Goal: Book appointment/travel/reservation

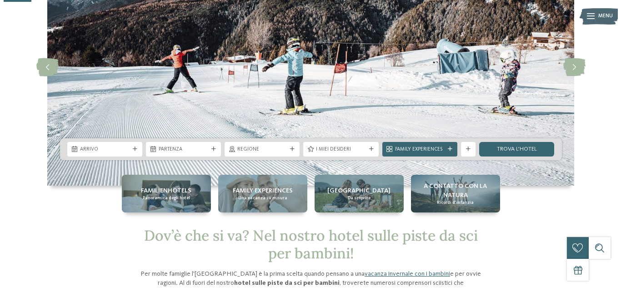
scroll to position [91, 0]
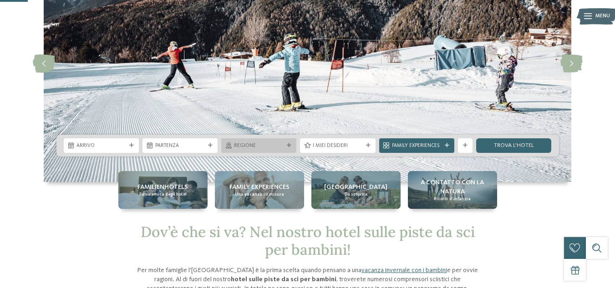
click at [249, 147] on span "Regione" at bounding box center [259, 145] width 50 height 7
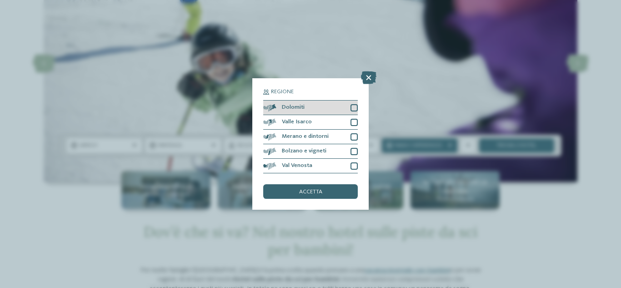
click at [308, 108] on div "Dolomiti" at bounding box center [310, 108] width 95 height 15
click at [324, 192] on div "accetta" at bounding box center [310, 191] width 95 height 15
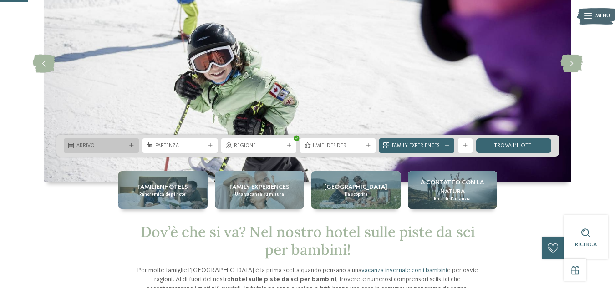
click at [122, 146] on span "Arrivo" at bounding box center [101, 145] width 50 height 7
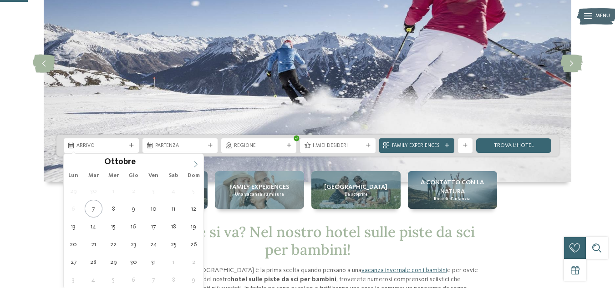
click at [192, 164] on icon at bounding box center [195, 164] width 6 height 6
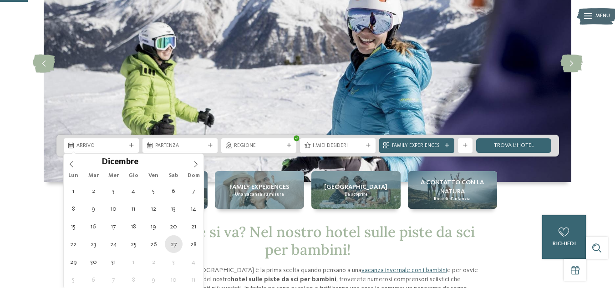
type div "27.12.2025"
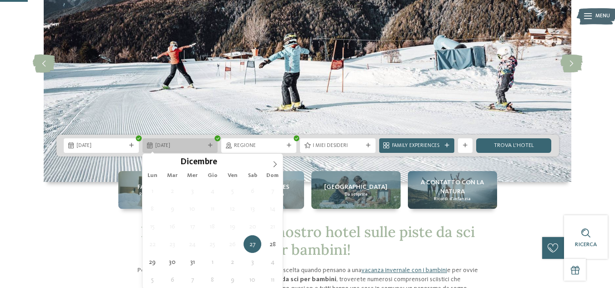
click at [168, 142] on span "27.12.2025" at bounding box center [180, 145] width 50 height 7
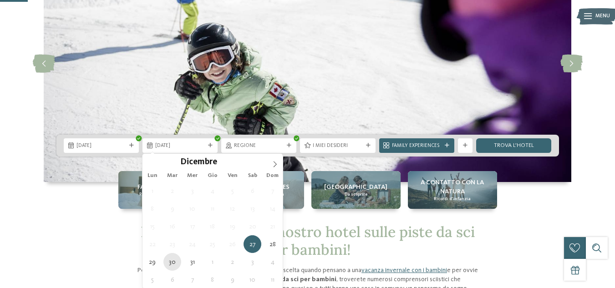
type div "30.12.2025"
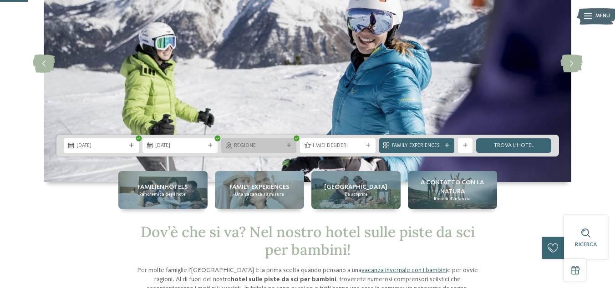
click at [272, 146] on span "Regione" at bounding box center [259, 145] width 50 height 7
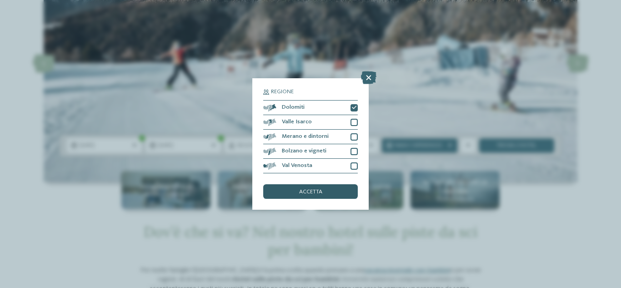
click at [286, 192] on div "accetta" at bounding box center [310, 191] width 95 height 15
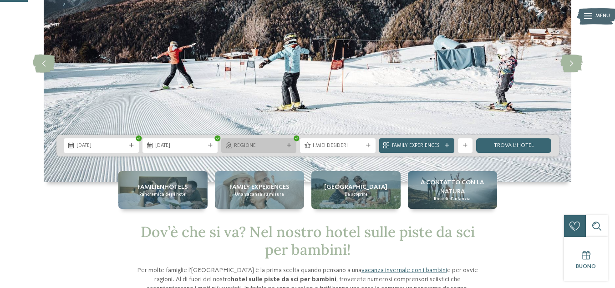
click at [243, 144] on span "Regione" at bounding box center [259, 145] width 50 height 7
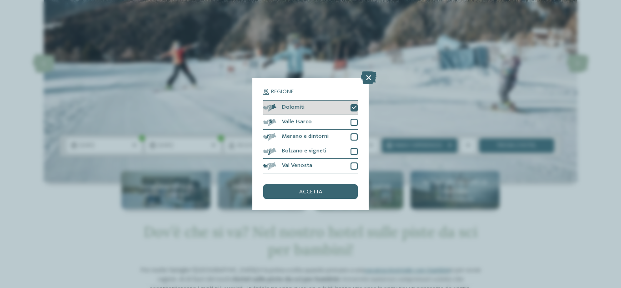
click at [330, 106] on div "Dolomiti" at bounding box center [310, 108] width 95 height 15
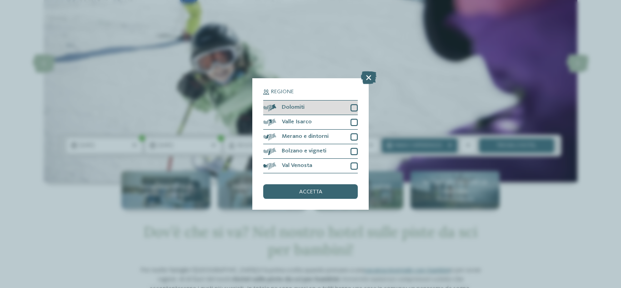
click at [330, 106] on div "Dolomiti" at bounding box center [310, 108] width 95 height 15
click at [316, 193] on span "accetta" at bounding box center [310, 192] width 23 height 6
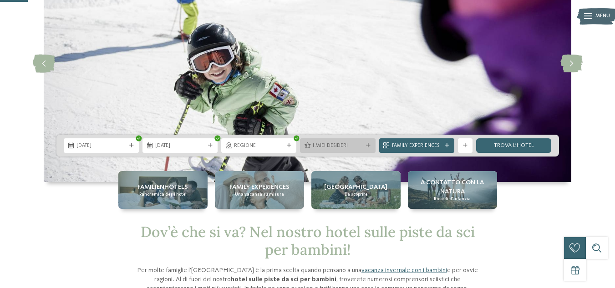
click at [362, 143] on span "I miei desideri" at bounding box center [338, 145] width 50 height 7
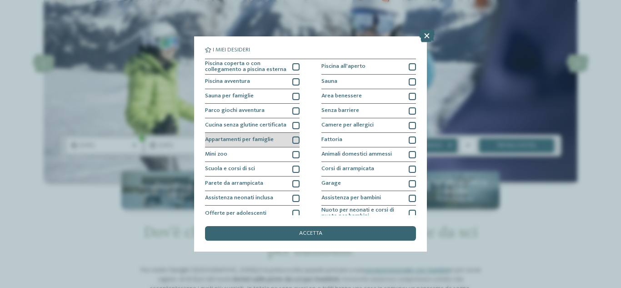
click at [276, 141] on div "Appartamenti per famiglie" at bounding box center [252, 140] width 95 height 15
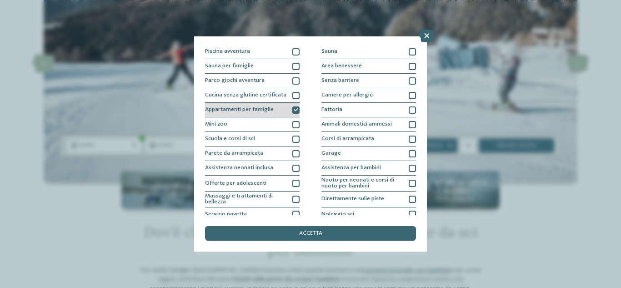
scroll to position [45, 0]
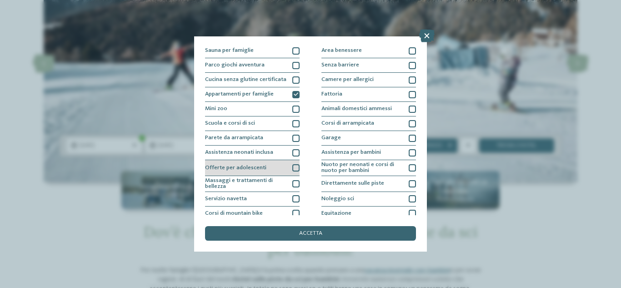
click at [267, 162] on div "Offerte per adolescenti" at bounding box center [252, 168] width 95 height 16
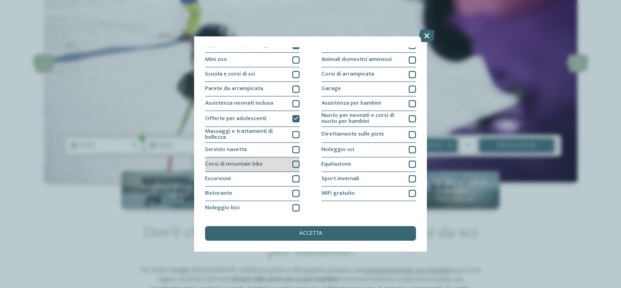
scroll to position [95, 0]
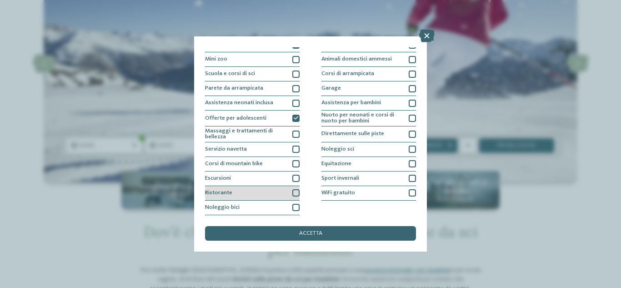
click at [262, 196] on div "Ristorante" at bounding box center [252, 193] width 95 height 15
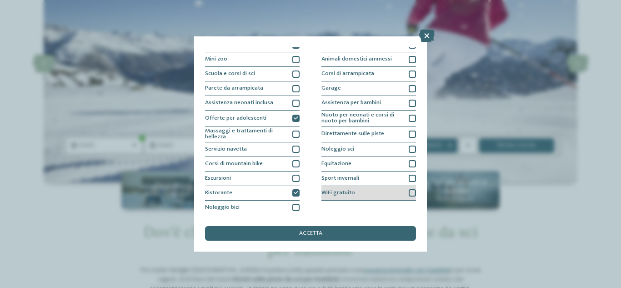
click at [344, 192] on span "WiFi gratuito" at bounding box center [339, 193] width 34 height 6
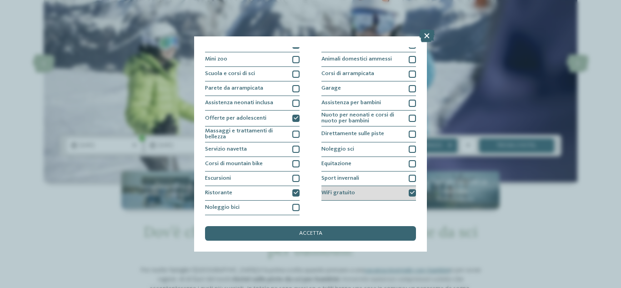
click at [346, 191] on span "WiFi gratuito" at bounding box center [339, 193] width 34 height 6
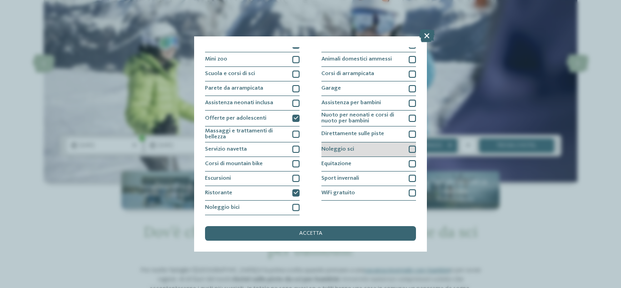
click at [347, 149] on span "Noleggio sci" at bounding box center [338, 149] width 33 height 6
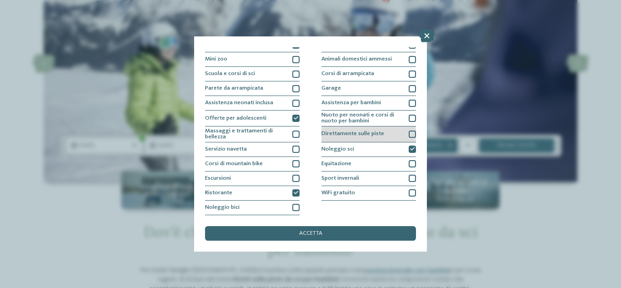
click at [361, 131] on div "Direttamente sulle piste" at bounding box center [369, 134] width 95 height 16
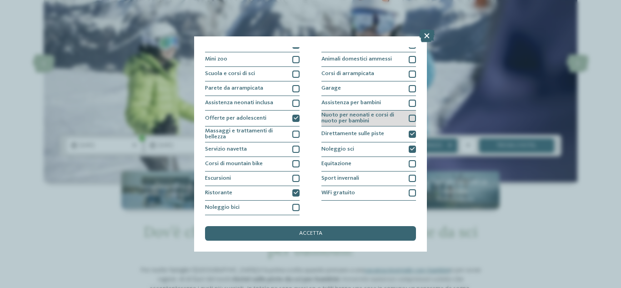
scroll to position [50, 0]
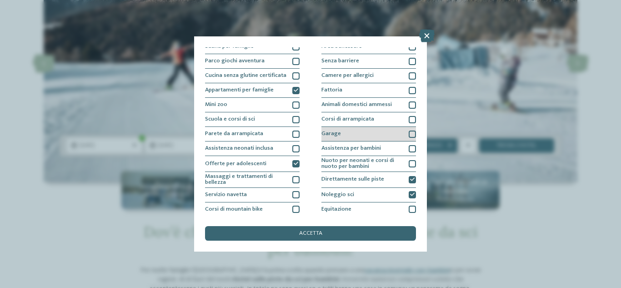
click at [340, 136] on div "Garage" at bounding box center [369, 134] width 95 height 15
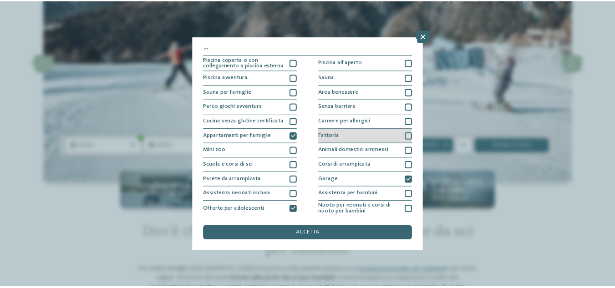
scroll to position [0, 0]
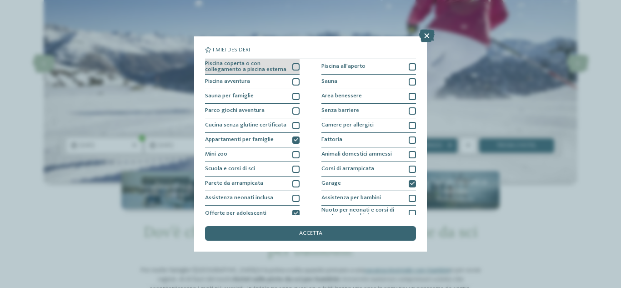
click at [297, 67] on div at bounding box center [296, 66] width 7 height 7
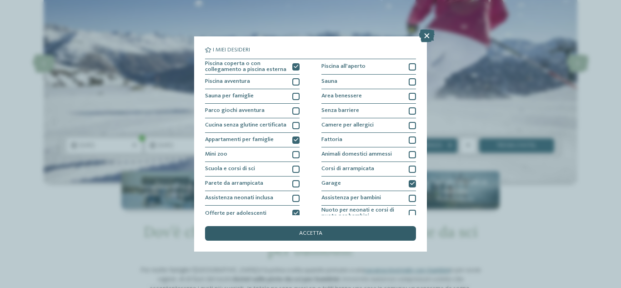
click at [323, 233] on div "accetta" at bounding box center [310, 233] width 211 height 15
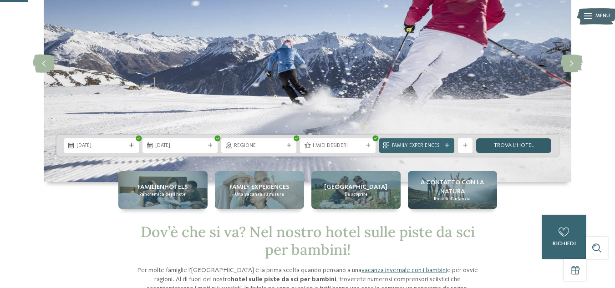
click at [512, 141] on link "trova l’hotel" at bounding box center [513, 145] width 75 height 15
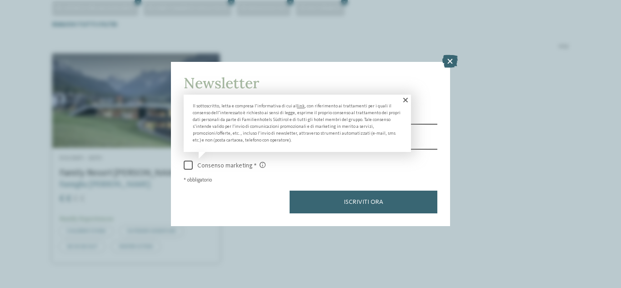
click at [407, 96] on span at bounding box center [405, 100] width 12 height 11
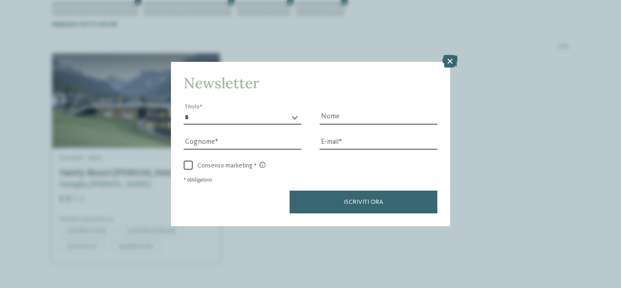
click at [281, 119] on select "* ****** ******* ******** ******" at bounding box center [243, 118] width 118 height 14
click at [184, 111] on select "* ****** ******* ******** ******" at bounding box center [243, 118] width 118 height 14
click at [237, 117] on select "* ****** ******* ******** ******" at bounding box center [243, 118] width 118 height 14
click at [184, 111] on select "* ****** ******* ******** ******" at bounding box center [243, 118] width 118 height 14
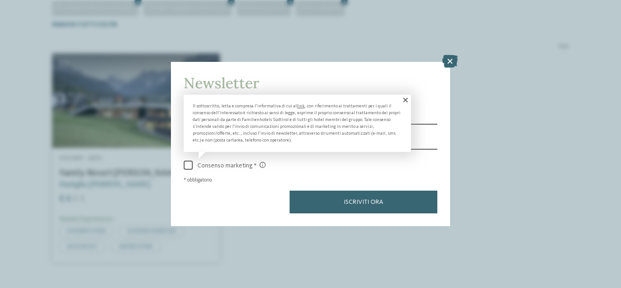
click at [404, 100] on span at bounding box center [405, 100] width 12 height 11
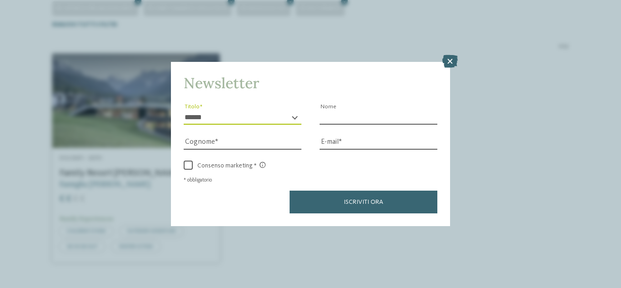
click at [336, 118] on input "Nome" at bounding box center [379, 118] width 118 height 14
click at [280, 120] on select "* ****** ******* ******** ******" at bounding box center [243, 118] width 118 height 14
click at [328, 96] on div "Newsletter * ****** ******* ******** ****** Titolo Nome Cognome E-mail link link" at bounding box center [310, 144] width 279 height 164
click at [237, 142] on input "Cognome" at bounding box center [243, 143] width 118 height 14
click at [264, 115] on select "* ****** ******* ******** ******" at bounding box center [243, 118] width 118 height 14
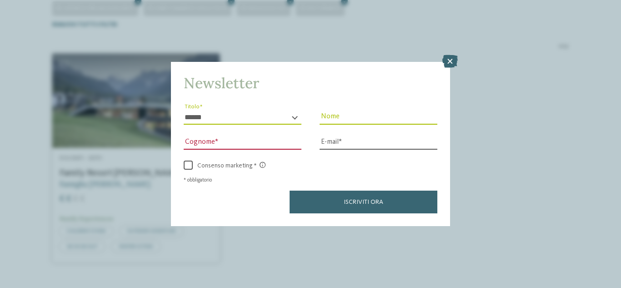
select select "*"
click at [184, 111] on select "* ****** ******* ******** ******" at bounding box center [243, 118] width 118 height 14
click at [337, 118] on input "Nome" at bounding box center [379, 118] width 118 height 14
type input "**********"
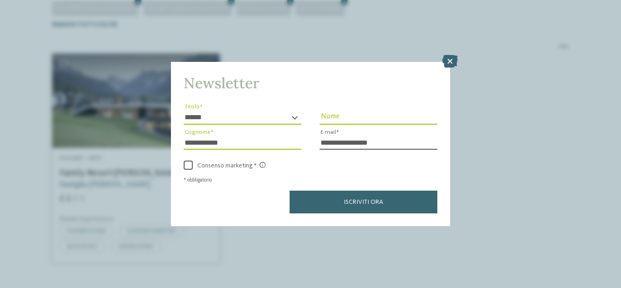
click at [290, 191] on button "Iscriviti ora" at bounding box center [364, 202] width 148 height 23
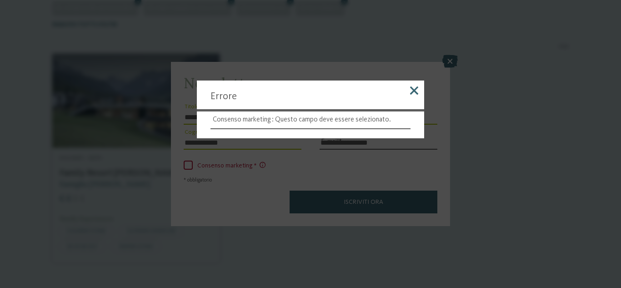
click at [411, 86] on span at bounding box center [414, 90] width 8 height 8
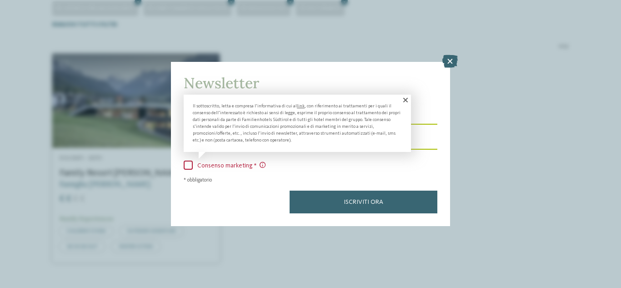
click at [227, 165] on span "Consenso marketing" at bounding box center [229, 166] width 73 height 8
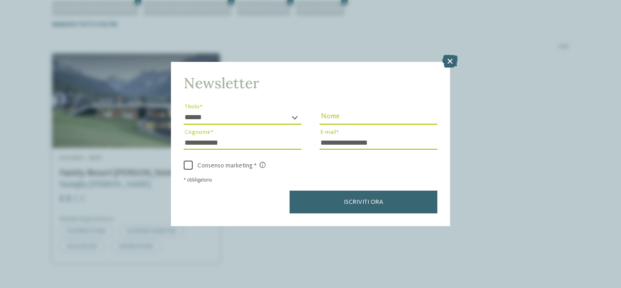
click at [327, 190] on div "**********" at bounding box center [311, 156] width 254 height 114
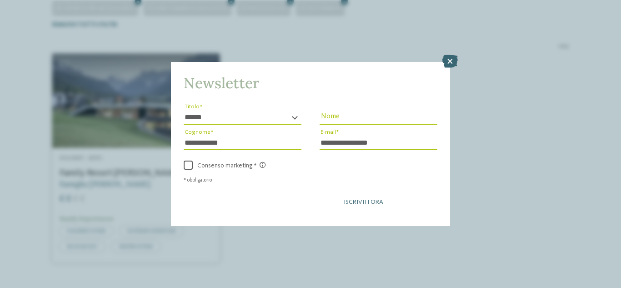
click at [356, 198] on button "Iscriviti ora" at bounding box center [364, 202] width 148 height 23
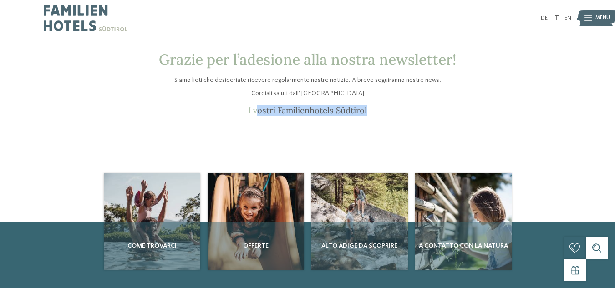
drag, startPoint x: 257, startPoint y: 113, endPoint x: 377, endPoint y: 109, distance: 119.7
click at [376, 109] on p "I vostri Familienhotels Südtirol" at bounding box center [308, 110] width 346 height 10
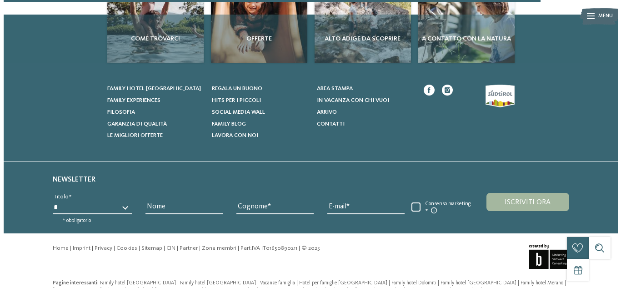
scroll to position [231, 0]
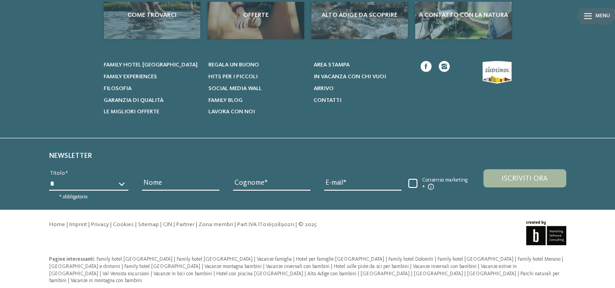
click at [590, 15] on icon at bounding box center [588, 17] width 8 height 6
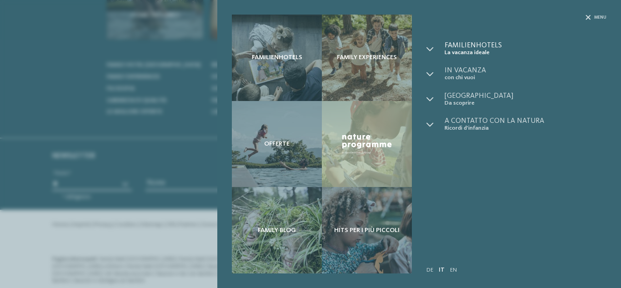
click at [466, 47] on span "Familienhotels" at bounding box center [526, 45] width 162 height 7
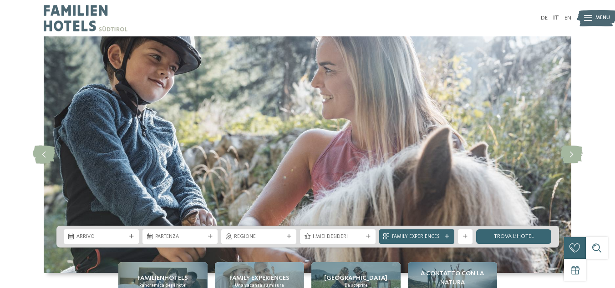
click at [116, 246] on div "Arrivo Partenza" at bounding box center [307, 237] width 502 height 22
click at [118, 237] on span "Arrivo" at bounding box center [101, 236] width 50 height 7
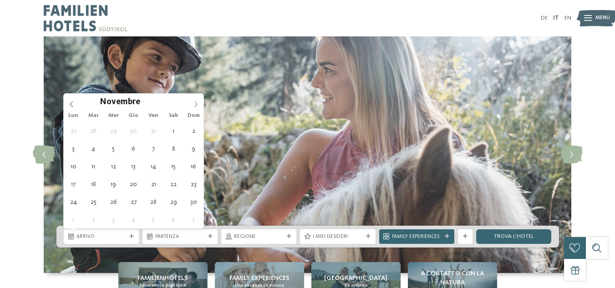
click at [194, 102] on icon at bounding box center [195, 104] width 6 height 6
type div "27.12.2025"
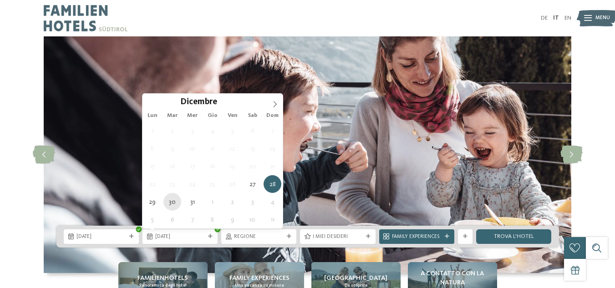
type div "30.12.2025"
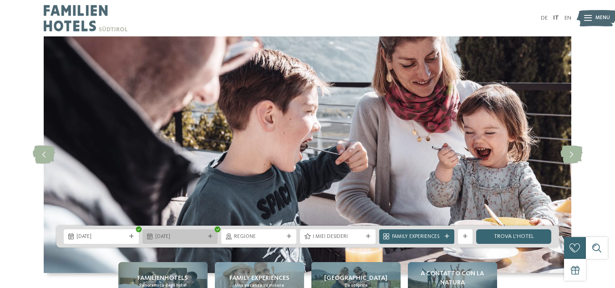
click at [196, 234] on span "30.12.2025" at bounding box center [180, 236] width 50 height 7
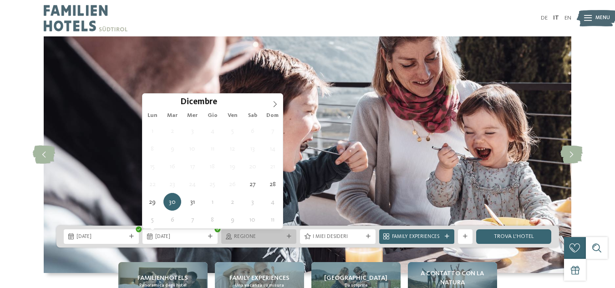
click at [241, 234] on span "Regione" at bounding box center [259, 236] width 50 height 7
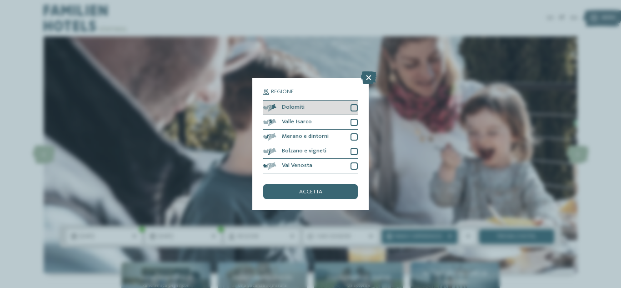
click at [295, 105] on span "Dolomiti" at bounding box center [293, 108] width 23 height 6
click at [318, 195] on div "accetta" at bounding box center [310, 191] width 95 height 15
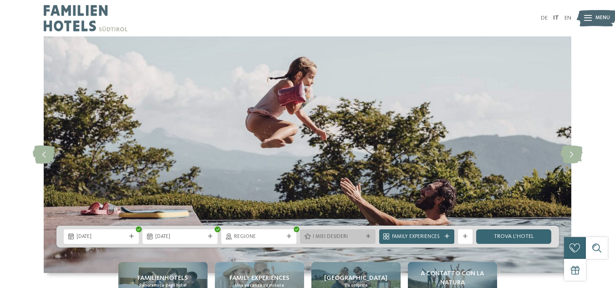
click at [367, 237] on icon at bounding box center [368, 236] width 5 height 5
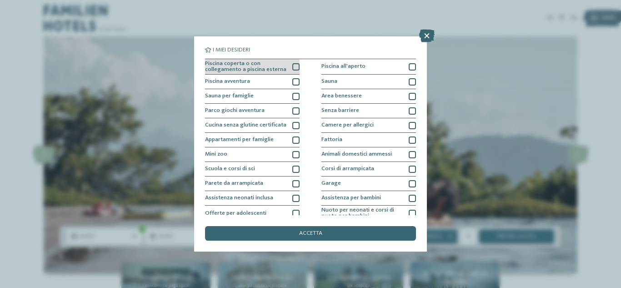
click at [294, 63] on div at bounding box center [296, 66] width 7 height 7
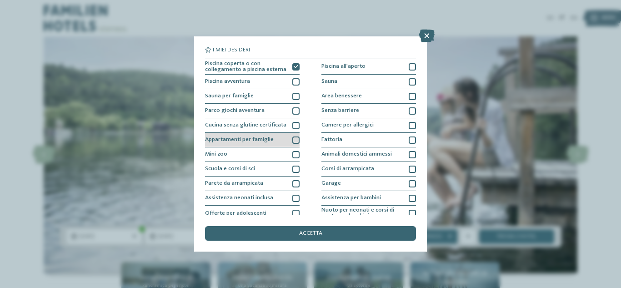
click at [283, 139] on div "Appartamenti per famiglie" at bounding box center [252, 140] width 95 height 15
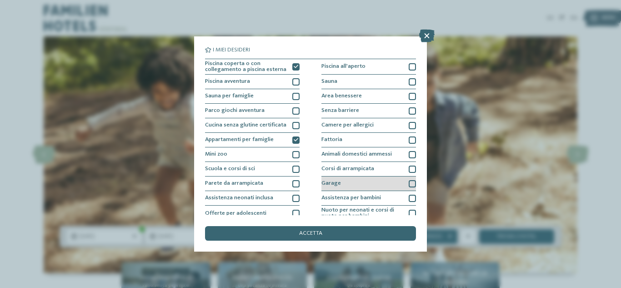
click at [342, 182] on div "Garage" at bounding box center [369, 184] width 95 height 15
click at [272, 207] on div "Offerte per adolescenti" at bounding box center [252, 214] width 95 height 16
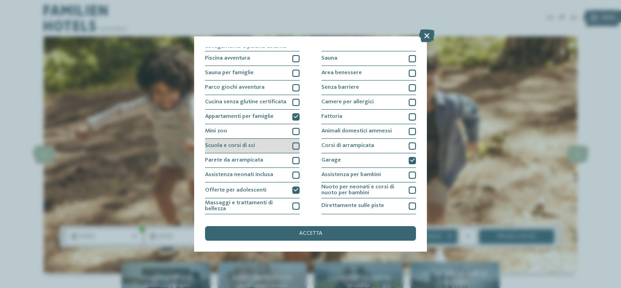
scroll to position [45, 0]
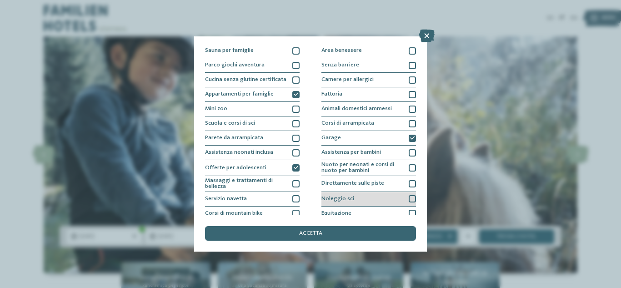
click at [332, 197] on span "Noleggio sci" at bounding box center [338, 199] width 33 height 6
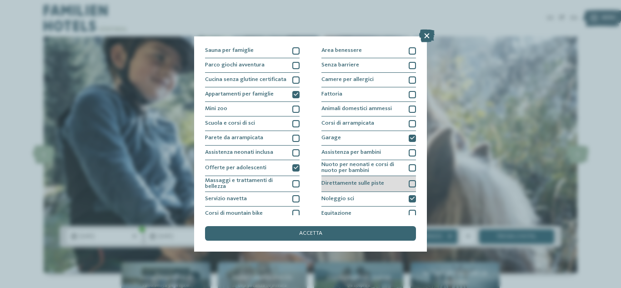
click at [336, 181] on span "Direttamente sulle piste" at bounding box center [353, 184] width 63 height 6
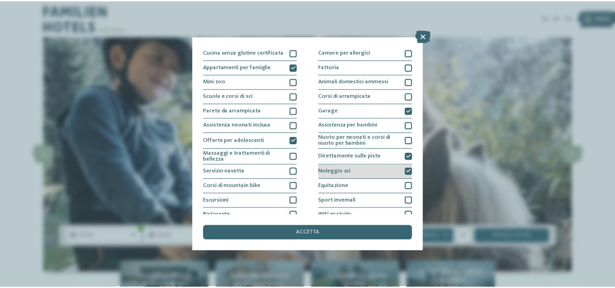
scroll to position [95, 0]
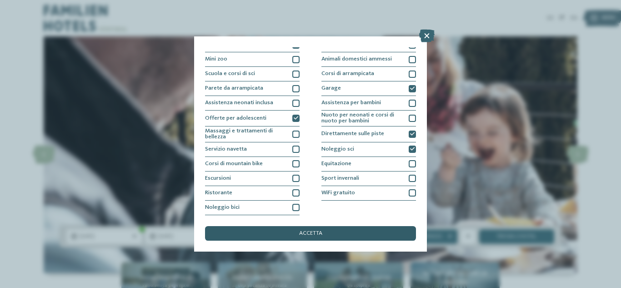
click at [320, 233] on span "accetta" at bounding box center [310, 234] width 23 height 6
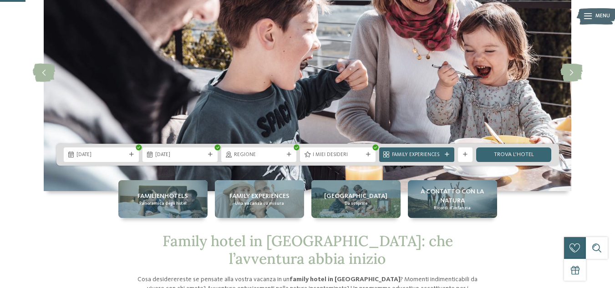
scroll to position [91, 0]
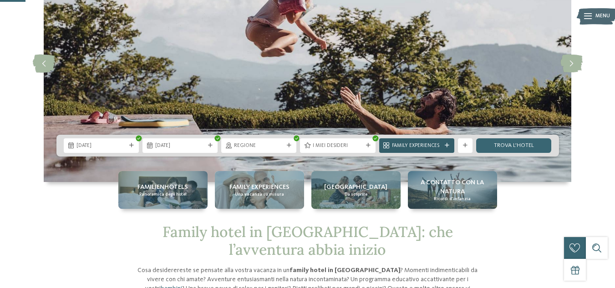
click at [423, 142] on span "Family Experiences" at bounding box center [417, 145] width 50 height 7
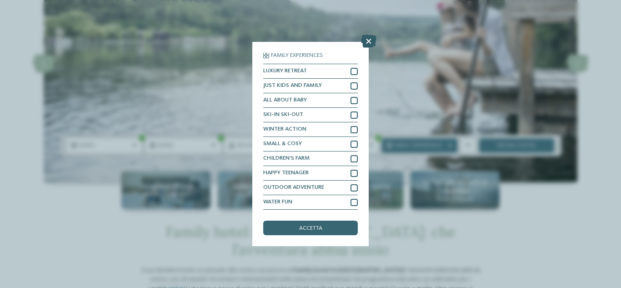
click at [368, 40] on icon at bounding box center [368, 41] width 15 height 13
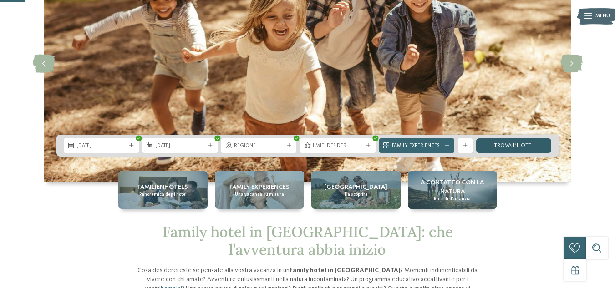
click at [497, 141] on link "trova l’hotel" at bounding box center [513, 145] width 75 height 15
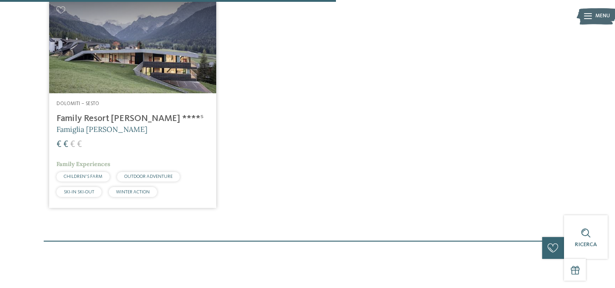
scroll to position [288, 0]
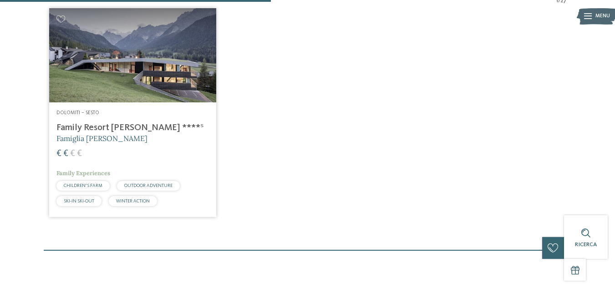
click at [160, 91] on img at bounding box center [132, 55] width 167 height 94
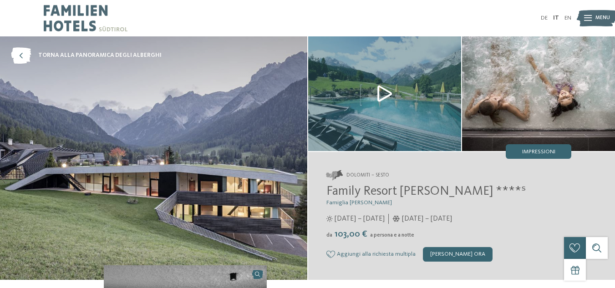
click at [387, 85] on img at bounding box center [384, 93] width 153 height 115
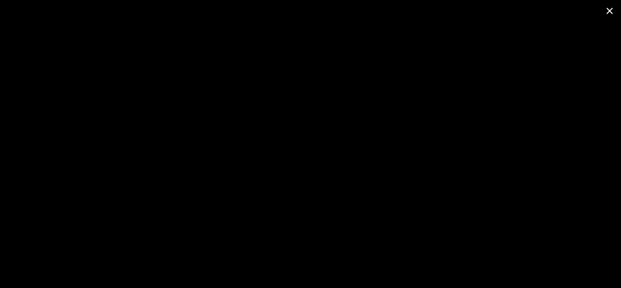
click at [607, 10] on span at bounding box center [610, 10] width 23 height 21
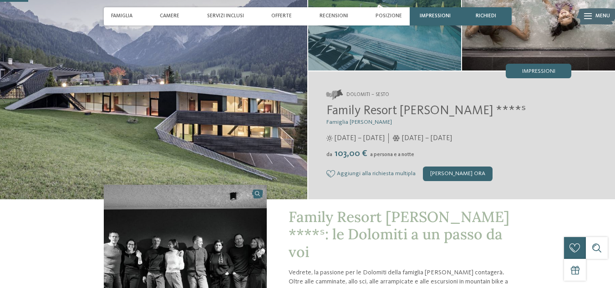
scroll to position [136, 0]
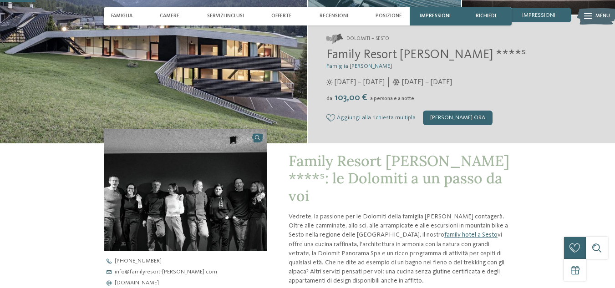
click at [215, 217] on img at bounding box center [185, 190] width 163 height 122
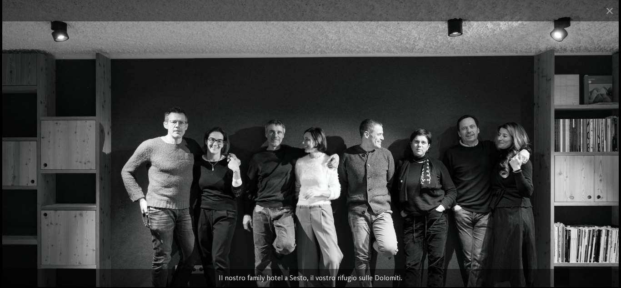
click at [515, 81] on img at bounding box center [310, 143] width 617 height 287
click at [611, 9] on span at bounding box center [610, 10] width 23 height 21
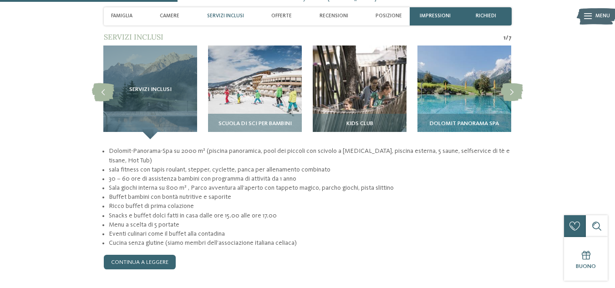
scroll to position [682, 0]
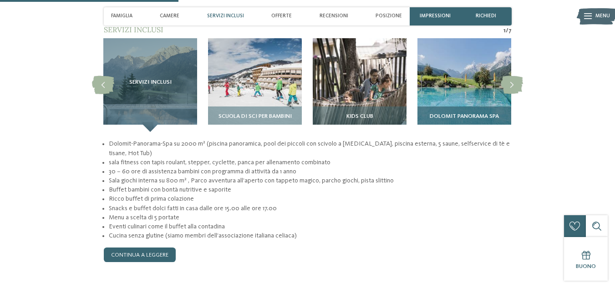
click at [448, 69] on img at bounding box center [464, 85] width 94 height 94
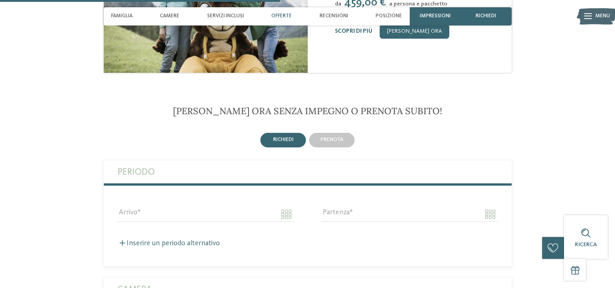
scroll to position [955, 0]
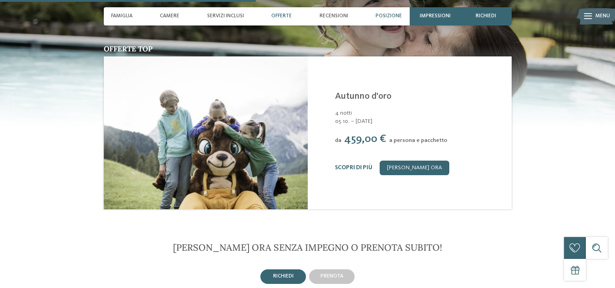
click at [385, 11] on div "Posizione" at bounding box center [389, 16] width 34 height 18
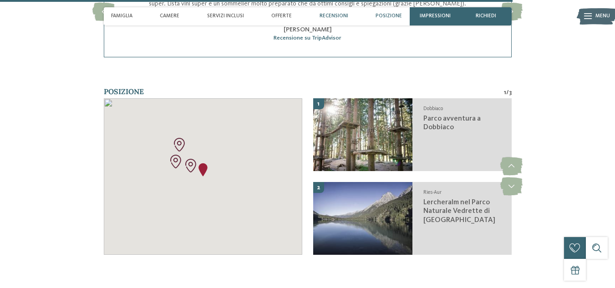
scroll to position [1915, 0]
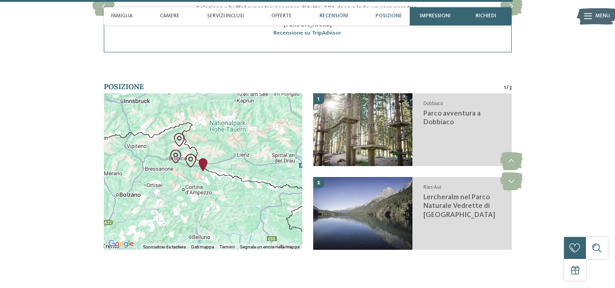
click at [327, 16] on span "Recensioni" at bounding box center [333, 16] width 29 height 6
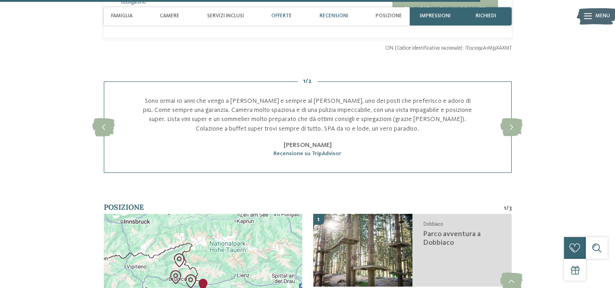
click at [289, 21] on div "Offerte" at bounding box center [281, 16] width 28 height 18
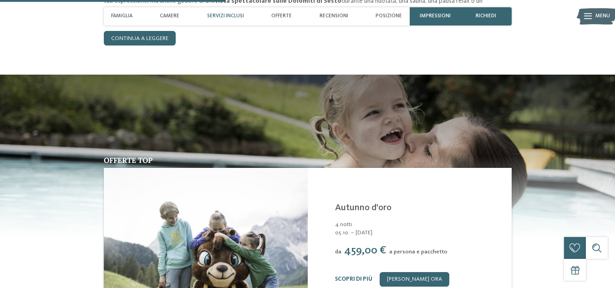
click at [229, 21] on div "Servizi inclusi" at bounding box center [225, 16] width 44 height 18
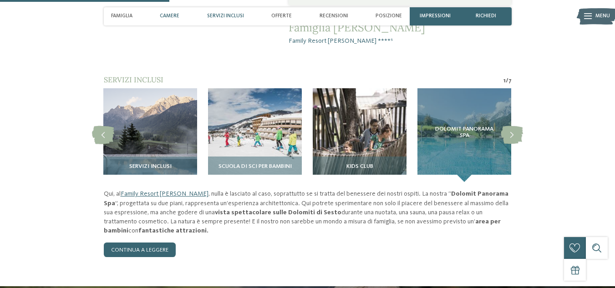
click at [165, 19] on span "Camere" at bounding box center [170, 16] width 20 height 6
click at [172, 12] on div "Camere" at bounding box center [169, 16] width 27 height 18
click at [170, 12] on div "Camere" at bounding box center [169, 16] width 27 height 18
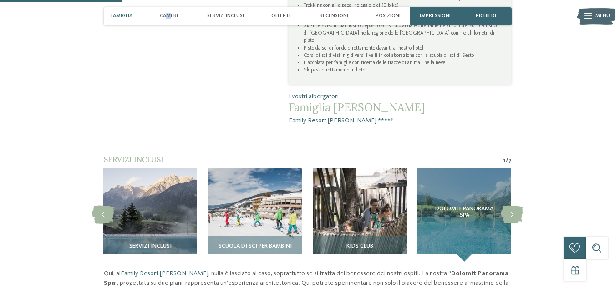
scroll to position [682, 0]
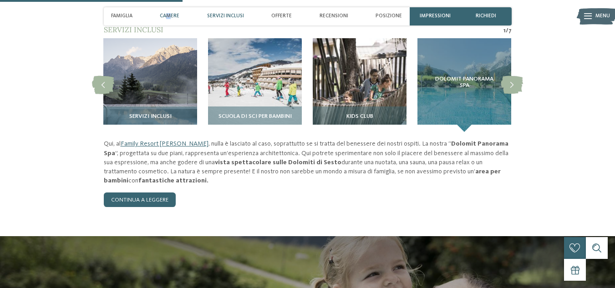
click at [172, 11] on div "Camere" at bounding box center [169, 16] width 27 height 18
click at [126, 18] on span "Famiglia" at bounding box center [121, 16] width 21 height 6
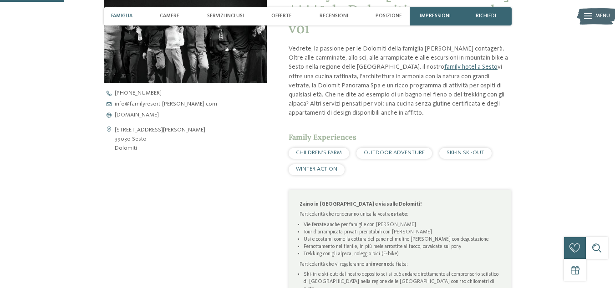
scroll to position [230, 0]
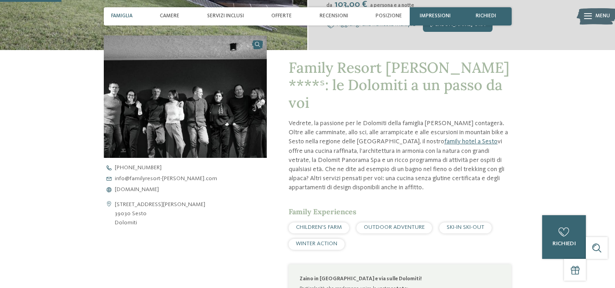
click at [153, 18] on div "Famiglia Camere Servizi inclusi Offerte Recensioni Posizione" at bounding box center [256, 16] width 298 height 18
click at [170, 19] on span "Camere" at bounding box center [170, 16] width 20 height 6
click at [172, 16] on span "Camere" at bounding box center [170, 16] width 20 height 6
click at [218, 15] on span "Servizi inclusi" at bounding box center [225, 16] width 37 height 6
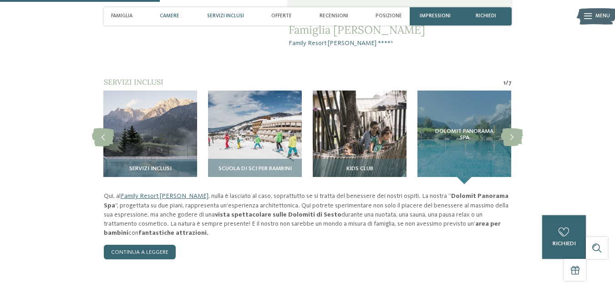
scroll to position [632, 0]
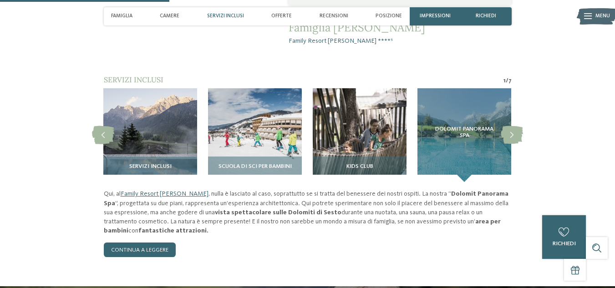
click at [156, 15] on div "Famiglia Camere Servizi inclusi Offerte Recensioni Posizione" at bounding box center [256, 16] width 298 height 18
click at [170, 15] on span "Camere" at bounding box center [170, 16] width 20 height 6
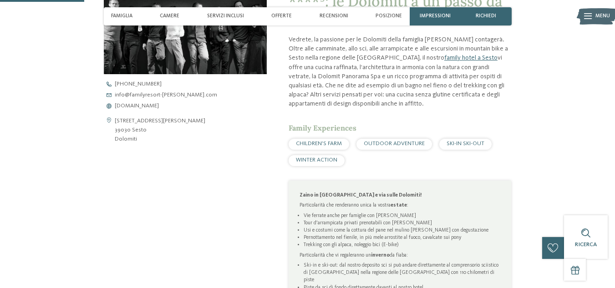
scroll to position [314, 0]
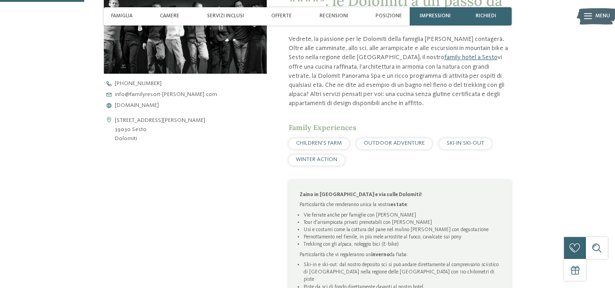
click at [300, 155] on div "WINTER ACTION" at bounding box center [316, 160] width 56 height 11
click at [313, 156] on span "WINTER ACTION" at bounding box center [316, 159] width 41 height 6
click at [193, 144] on div "Apri i dati di contatto Via S. Giuseppe 40 39030 Sesto Dolomiti +39 0474 710 36…" at bounding box center [185, 150] width 163 height 398
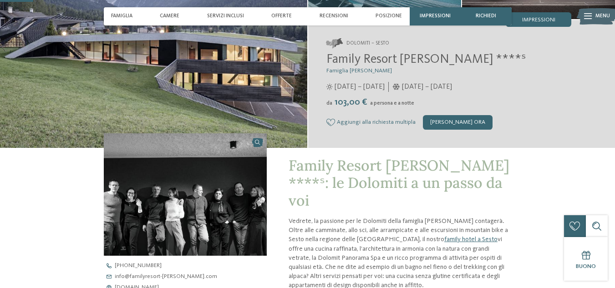
scroll to position [0, 0]
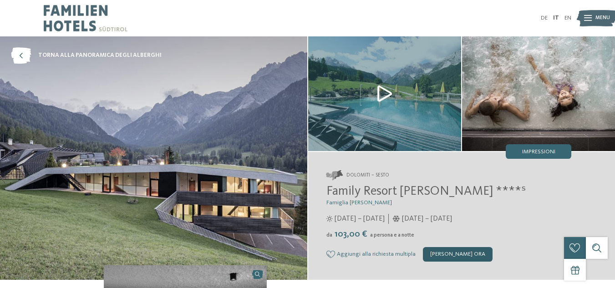
click at [457, 255] on div "[PERSON_NAME] ora" at bounding box center [458, 254] width 70 height 15
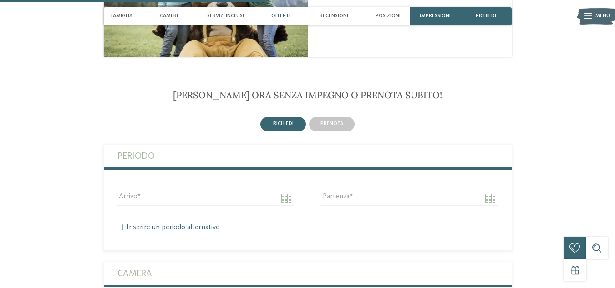
scroll to position [1123, 0]
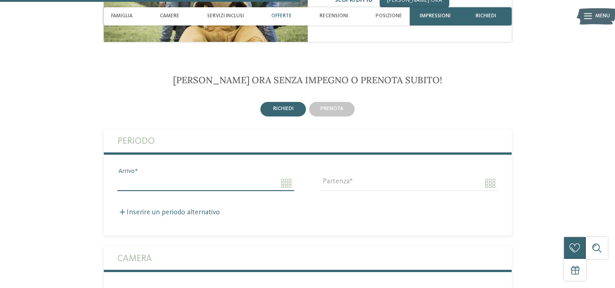
click at [160, 176] on input "Arrivo" at bounding box center [205, 183] width 177 height 15
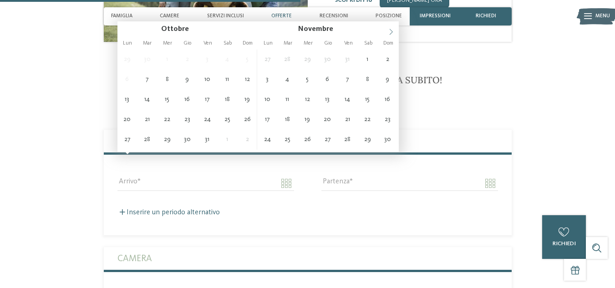
click at [392, 30] on icon at bounding box center [391, 32] width 6 height 6
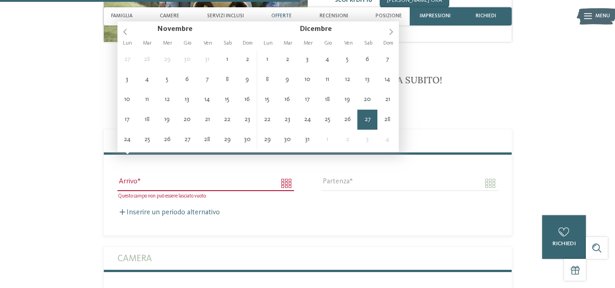
type input "**********"
type input "****"
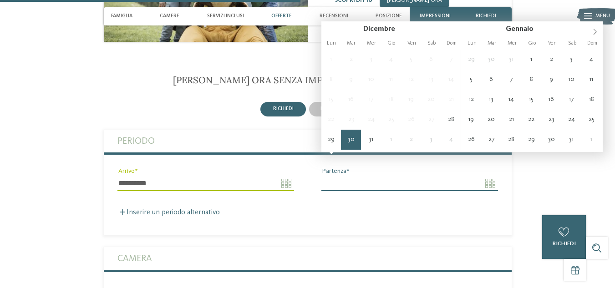
type input "**********"
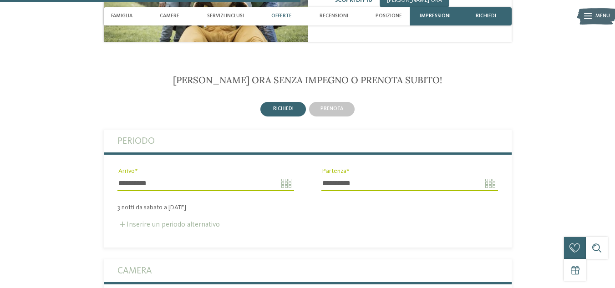
click at [207, 221] on label "Inserire un periodo alternativo" at bounding box center [168, 224] width 102 height 7
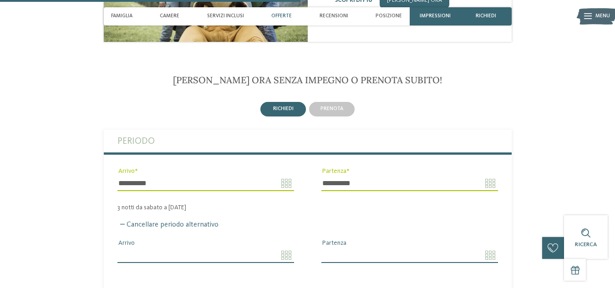
click at [183, 247] on input "Arrivo" at bounding box center [205, 254] width 177 height 15
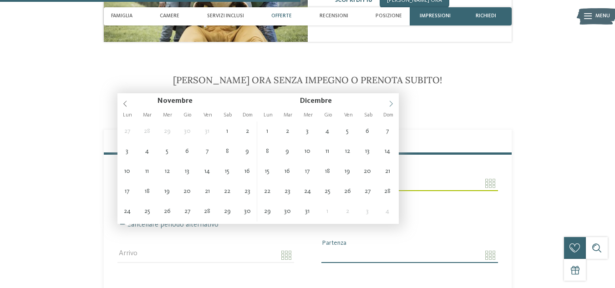
click at [389, 99] on span at bounding box center [390, 100] width 15 height 15
type input "**********"
type input "****"
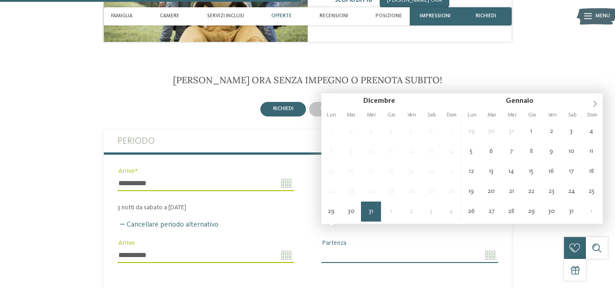
type input "**********"
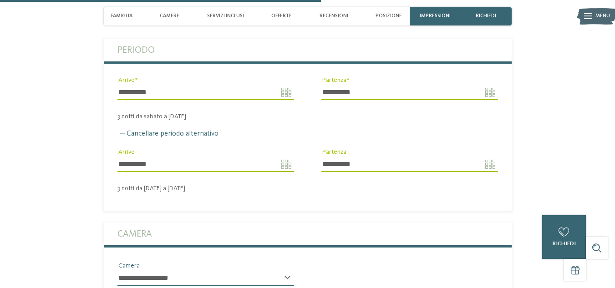
scroll to position [1305, 0]
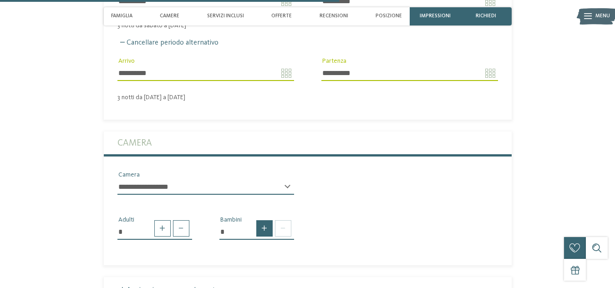
click at [262, 220] on span at bounding box center [264, 228] width 16 height 16
type input "*"
click at [258, 256] on select "* * * * * * * * * * * ** ** ** ** ** ** ** **" at bounding box center [256, 263] width 75 height 15
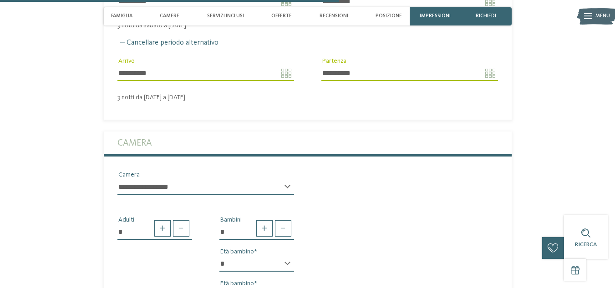
select select "**"
click at [219, 256] on select "* * * * * * * * * * * ** ** ** ** ** ** ** **" at bounding box center [256, 263] width 75 height 15
select select "**"
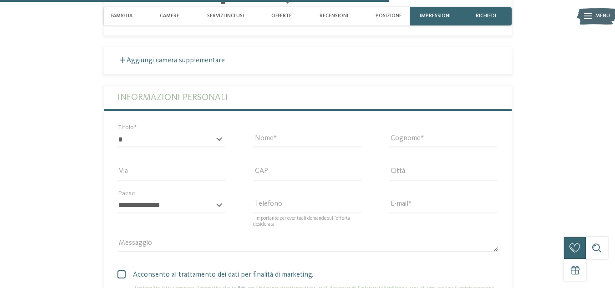
scroll to position [1532, 0]
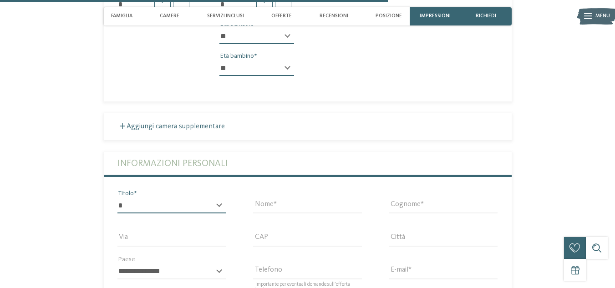
click at [168, 198] on select "* ****** ******* ******** ******" at bounding box center [171, 205] width 109 height 15
select select "*"
click at [117, 198] on select "* ****** ******* ******** ******" at bounding box center [171, 205] width 109 height 15
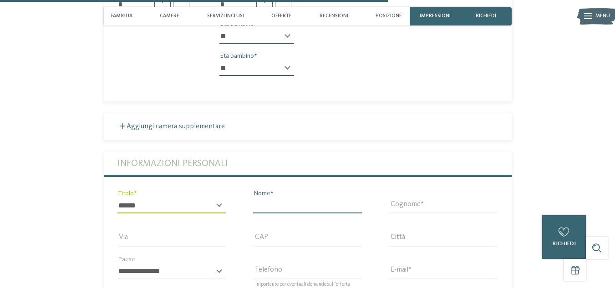
click at [292, 198] on input "Nome" at bounding box center [307, 205] width 109 height 15
type input "*****"
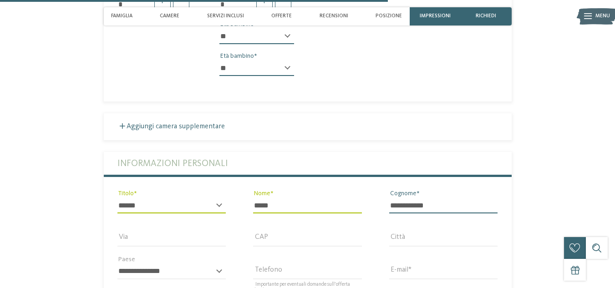
type input "**********"
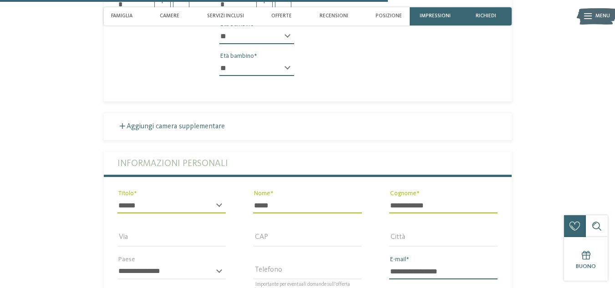
type input "**********"
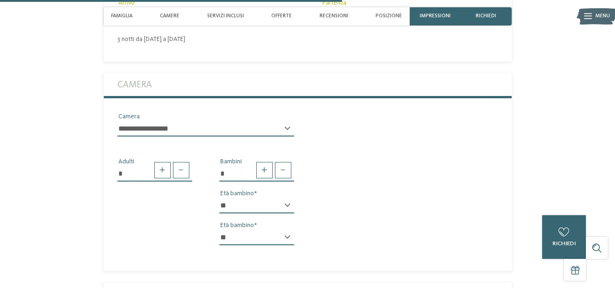
scroll to position [1350, 0]
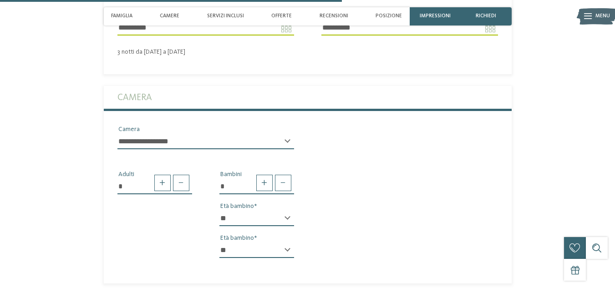
click at [153, 134] on select "**********" at bounding box center [205, 141] width 177 height 15
click at [341, 218] on div "* Adulti * Bambini * * * * * * * * * * * ** ** ** ** ** ** ** ** Età bambino * …" at bounding box center [308, 210] width 408 height 109
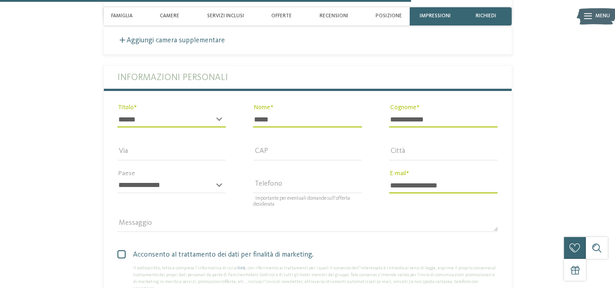
scroll to position [1623, 0]
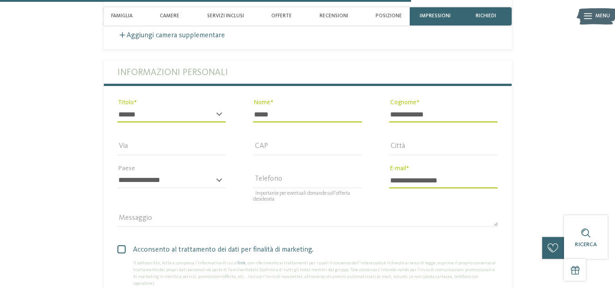
click at [128, 244] on span "Acconsento al trattamento dei dati per finalità di marketing." at bounding box center [310, 249] width 373 height 11
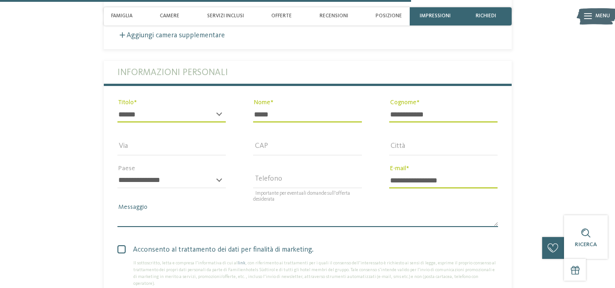
click at [156, 212] on textarea "Messaggio" at bounding box center [307, 219] width 380 height 15
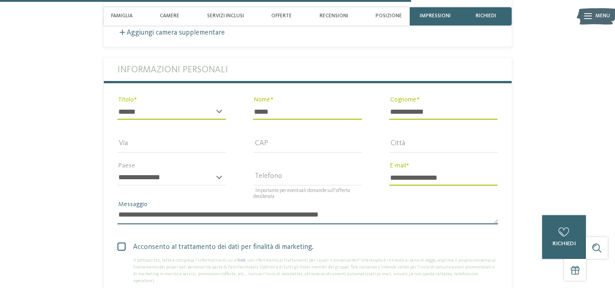
scroll to position [1760, 0]
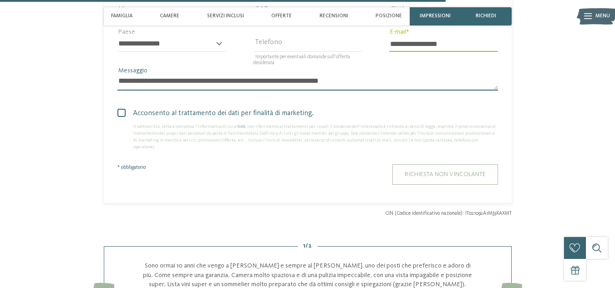
type textarea "**********"
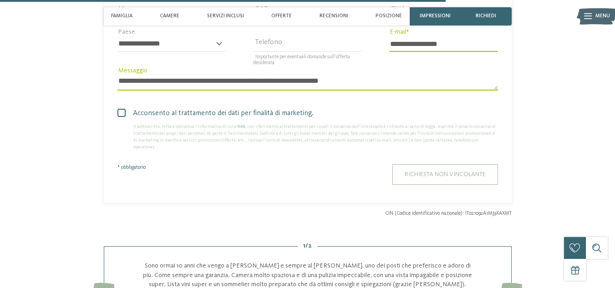
click at [425, 171] on span "Richiesta non vincolante" at bounding box center [444, 174] width 81 height 6
